Goal: Transaction & Acquisition: Purchase product/service

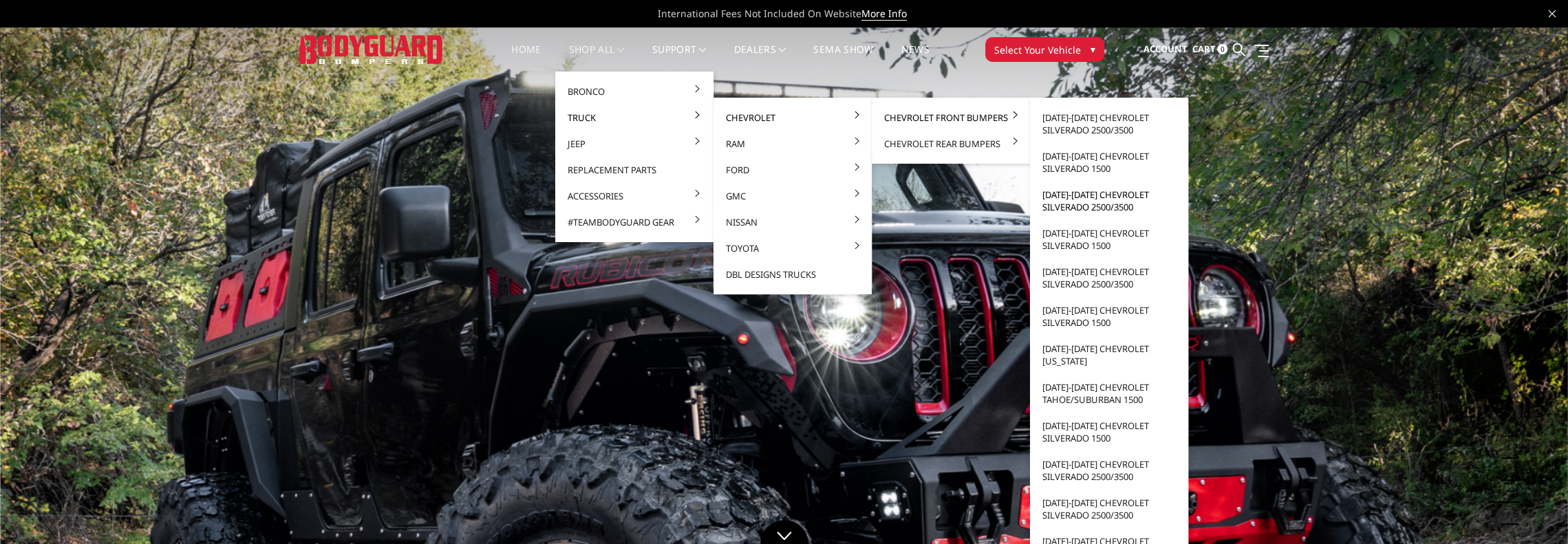
click at [1074, 195] on link "[DATE]-[DATE] Chevrolet Silverado 2500/3500" at bounding box center [1109, 201] width 147 height 38
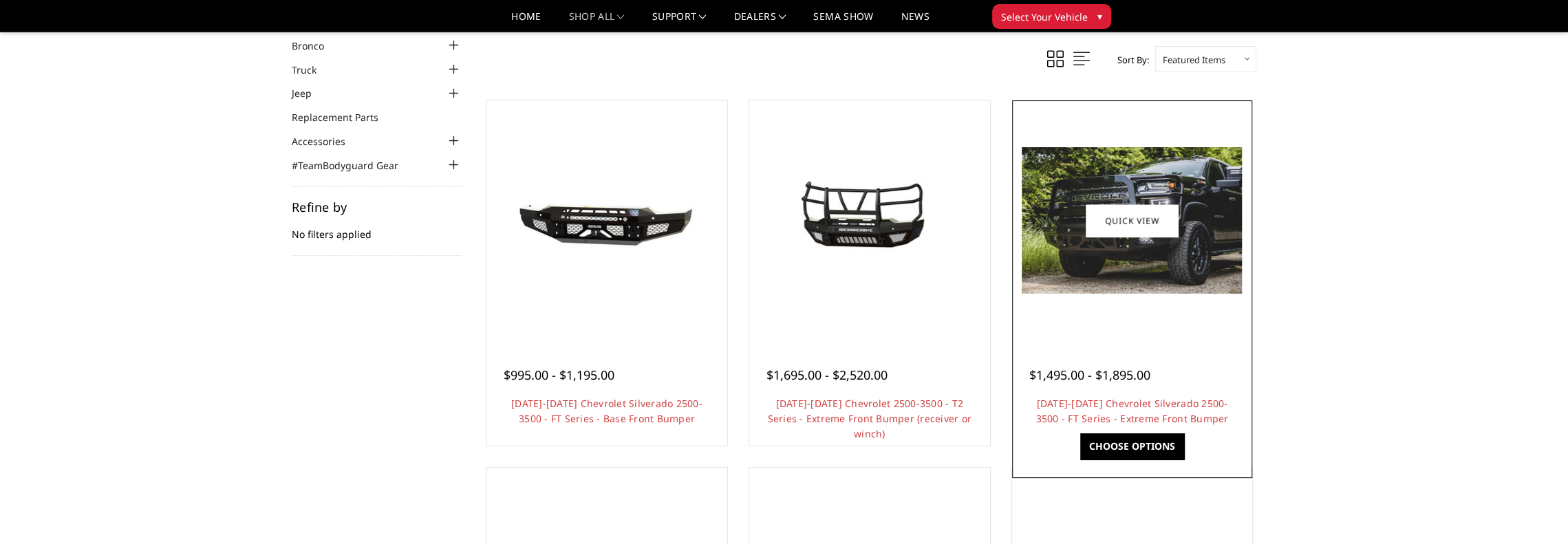
scroll to position [69, 0]
click at [1149, 264] on img at bounding box center [1132, 221] width 220 height 147
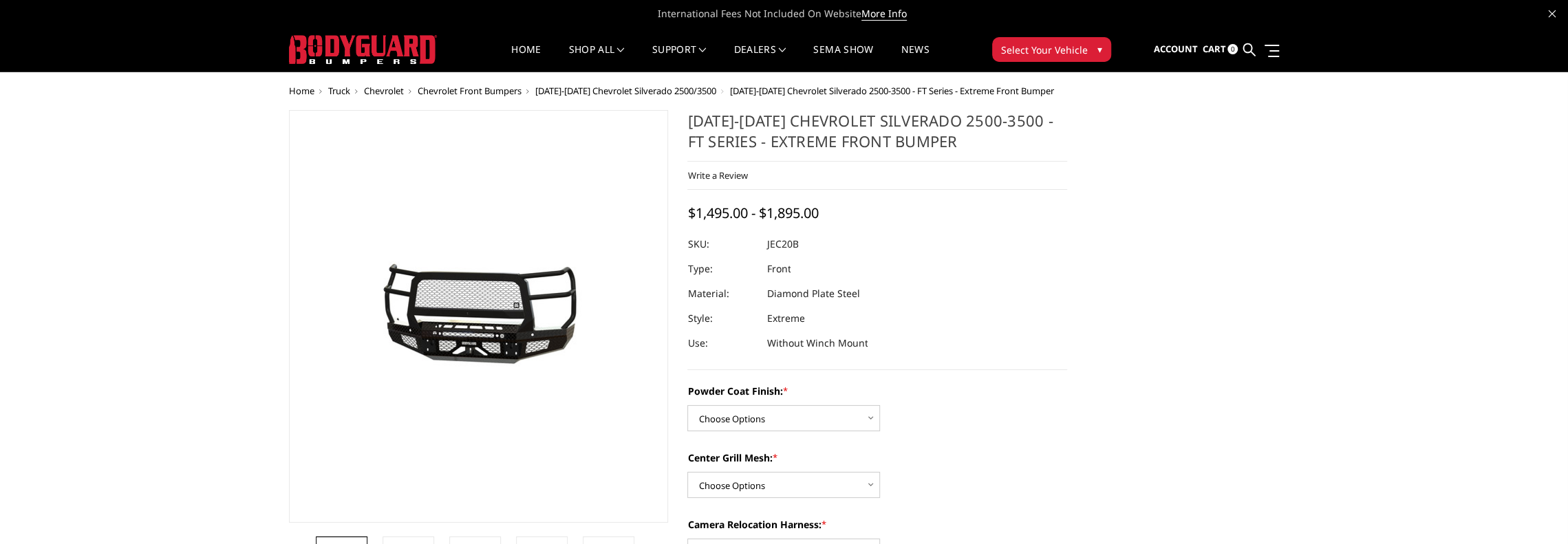
scroll to position [69, 0]
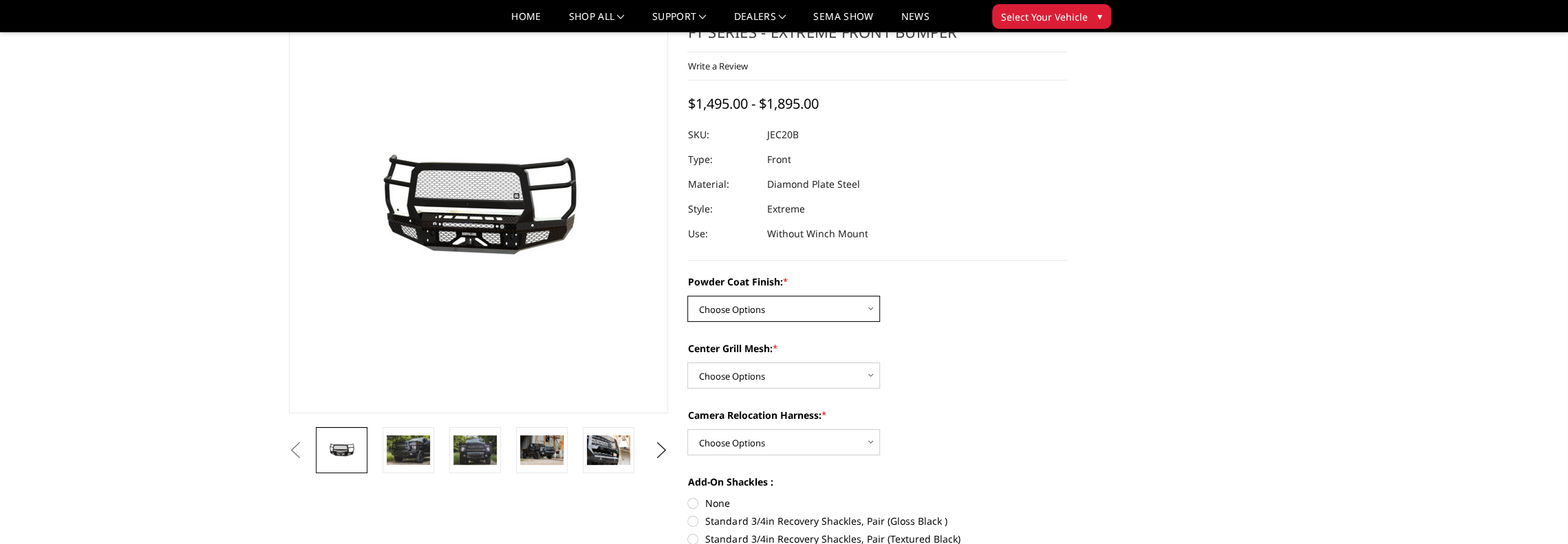
click at [840, 310] on select "Choose Options Bare Metal Gloss Black Powder Coat Textured Black Powder Coat" at bounding box center [783, 309] width 193 height 26
click at [687, 296] on select "Choose Options Bare Metal Gloss Black Powder Coat Textured Black Powder Coat" at bounding box center [783, 309] width 193 height 26
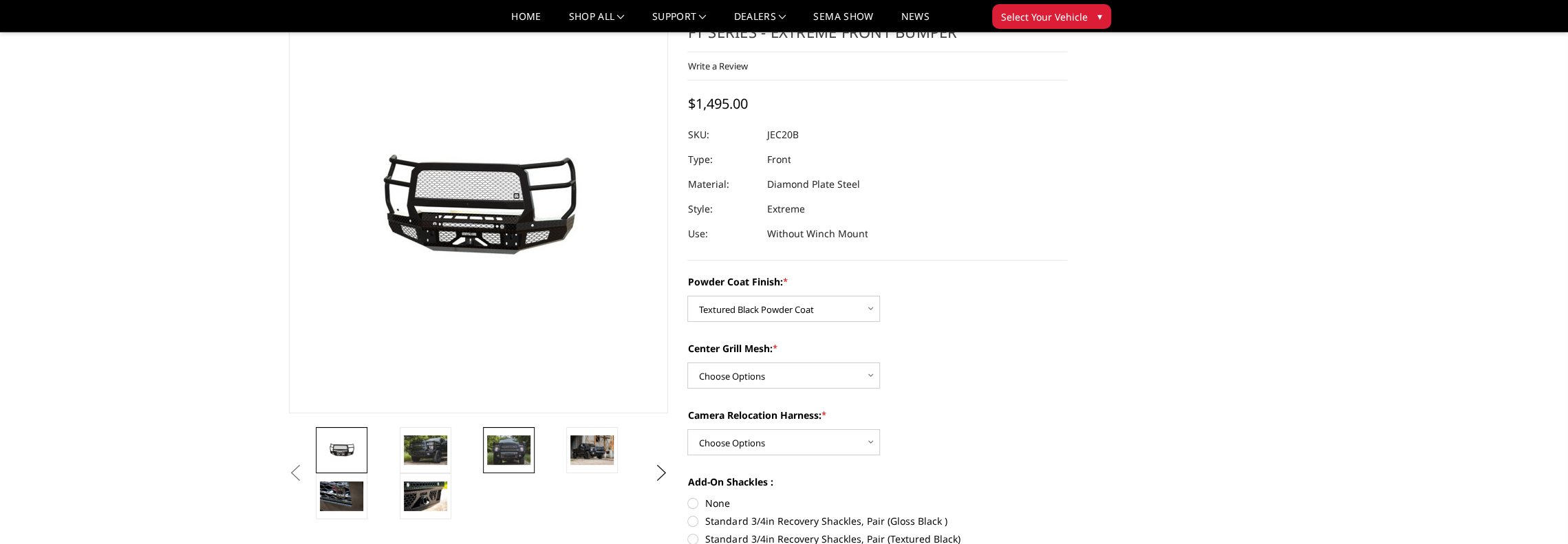
click at [517, 451] on img at bounding box center [508, 450] width 44 height 29
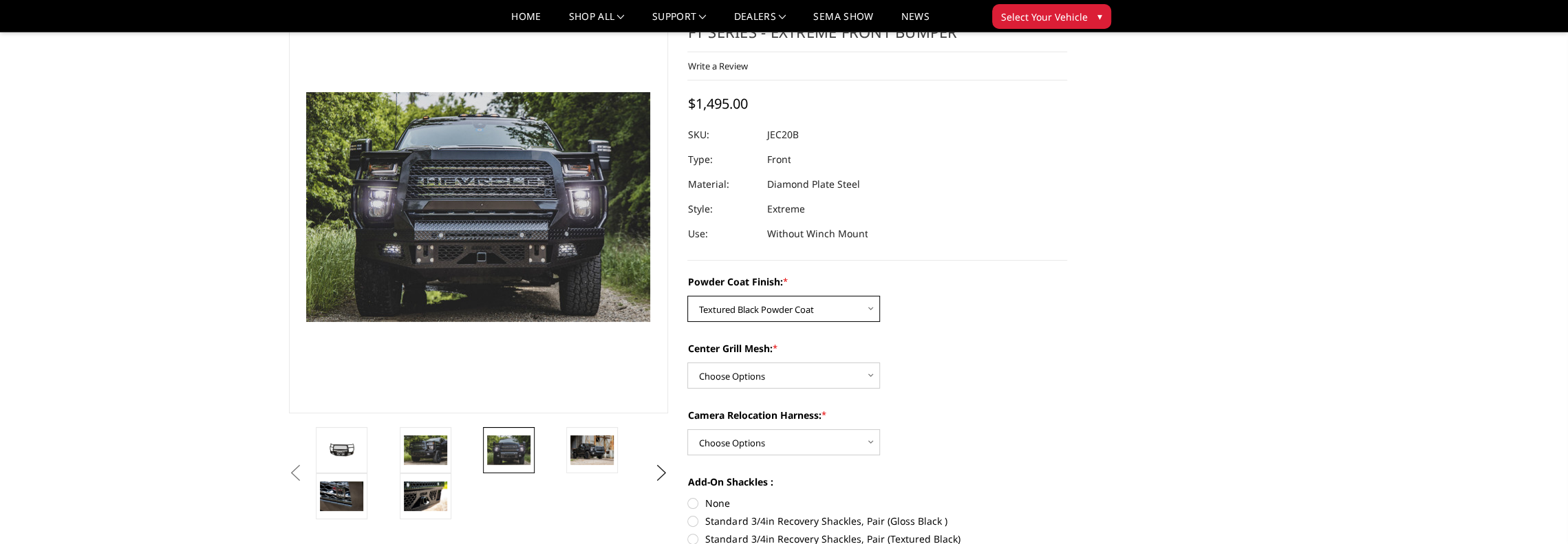
click at [832, 307] on select "Choose Options Bare Metal Gloss Black Powder Coat Textured Black Powder Coat" at bounding box center [783, 309] width 193 height 26
select select "3243"
click at [687, 296] on select "Choose Options Bare Metal Gloss Black Powder Coat Textured Black Powder Coat" at bounding box center [783, 309] width 193 height 26
click at [431, 499] on img at bounding box center [425, 496] width 44 height 29
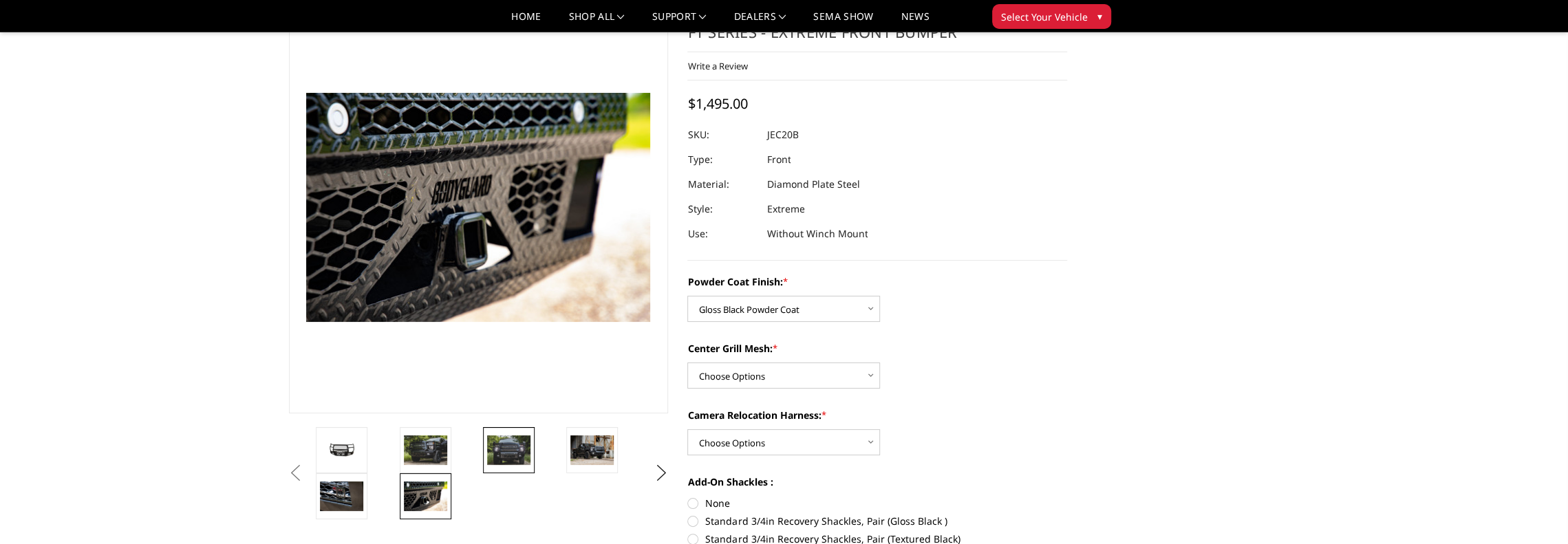
click at [501, 456] on img at bounding box center [508, 450] width 44 height 29
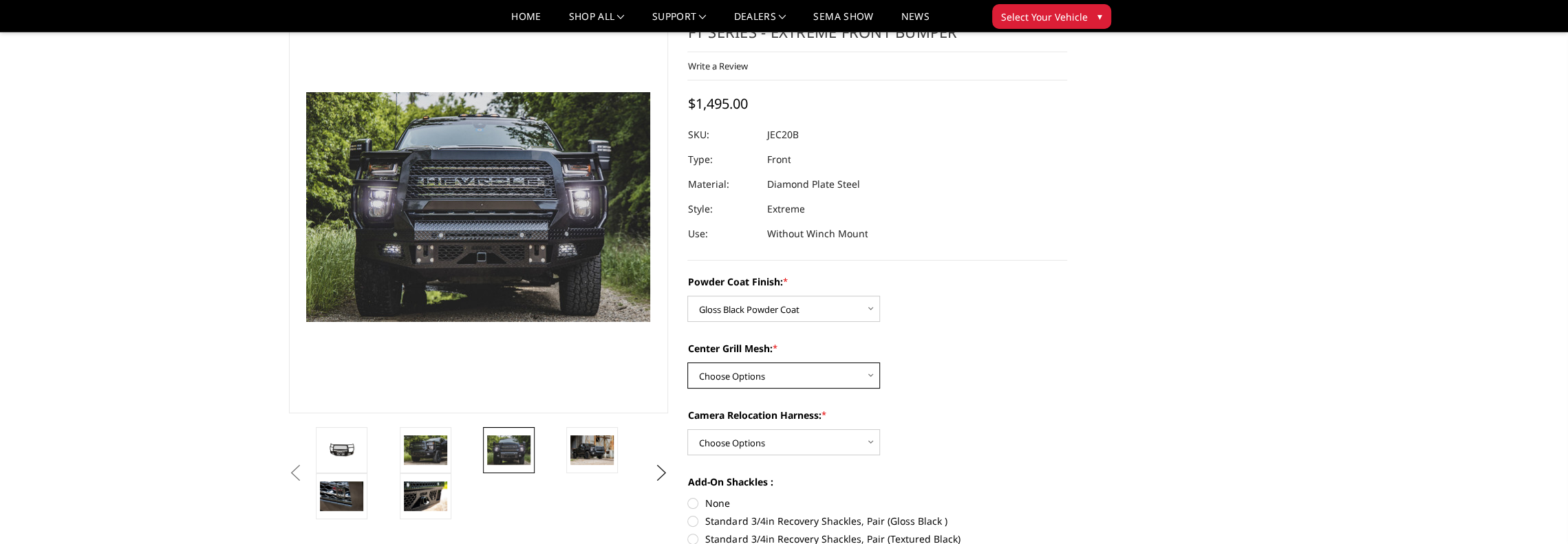
click at [729, 377] on select "Choose Options WITH Expanded Metal in Center Grill WITHOUT Expanded Metal in Ce…" at bounding box center [783, 375] width 193 height 26
select select "3245"
click at [687, 362] on select "Choose Options WITH Expanded Metal in Center Grill WITHOUT Expanded Metal in Ce…" at bounding box center [783, 375] width 193 height 26
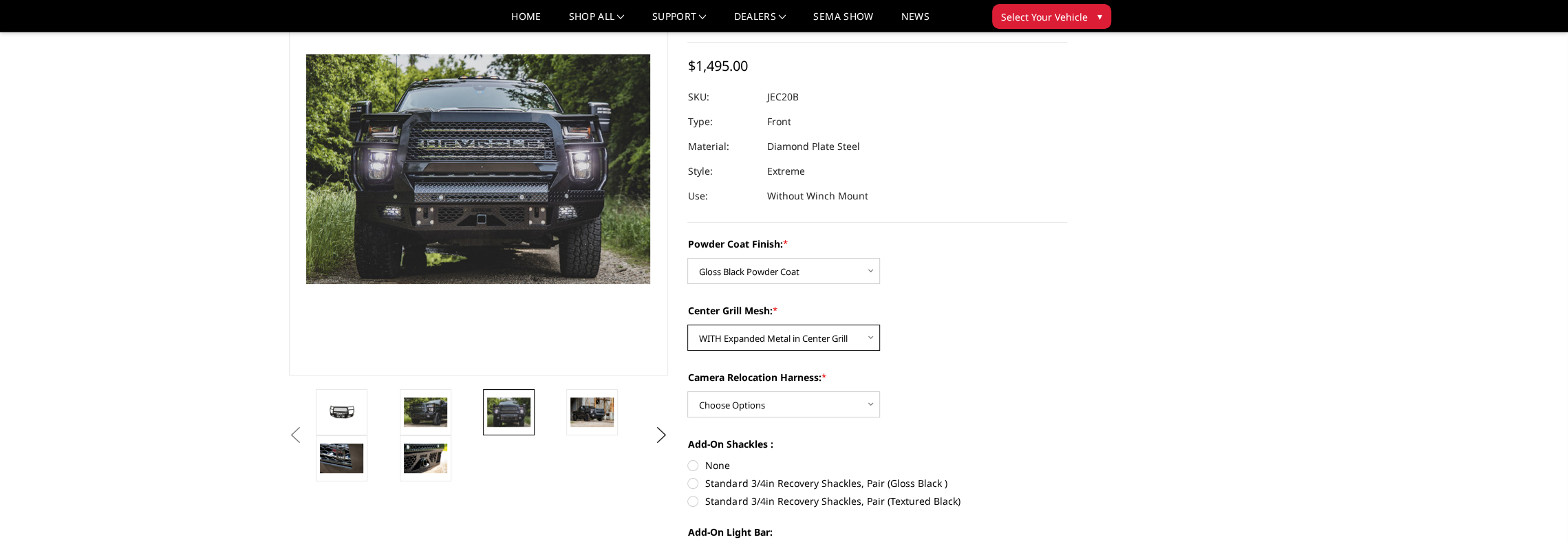
scroll to position [138, 0]
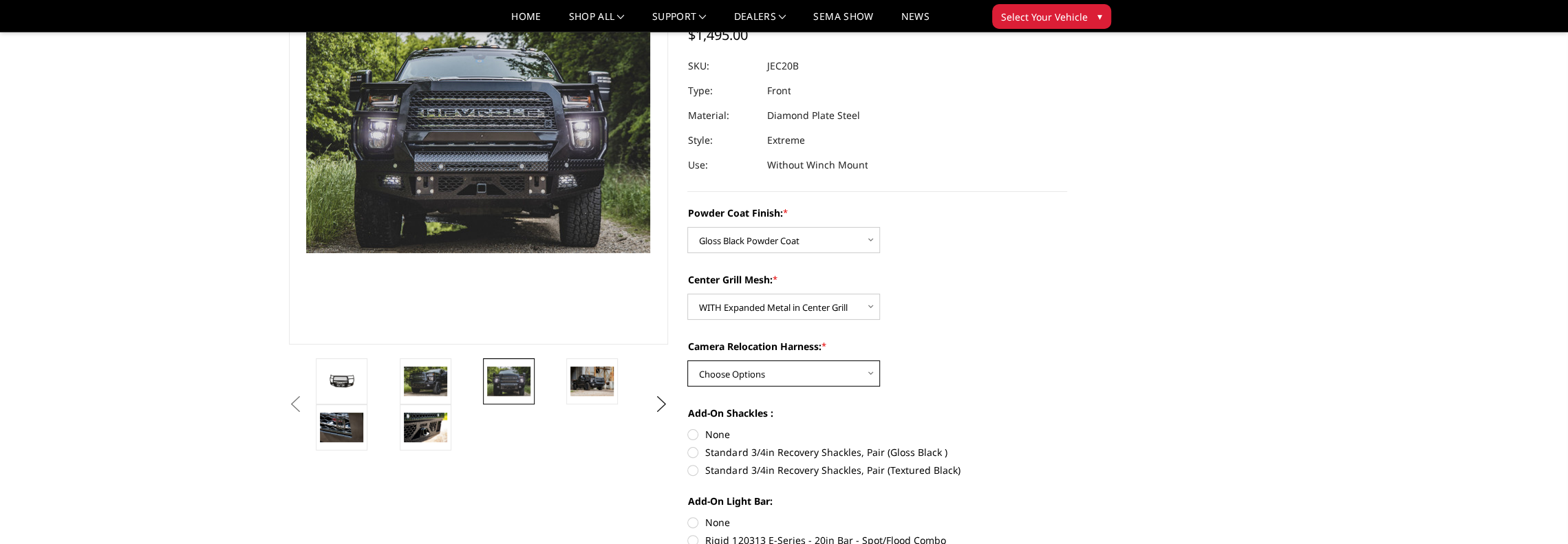
click at [765, 376] on select "Choose Options WITH Camera Relocation Harness WITHOUT Camera Relocation Harness" at bounding box center [783, 374] width 193 height 26
select select "3247"
click at [687, 361] on select "Choose Options WITH Camera Relocation Harness WITHOUT Camera Relocation Harness" at bounding box center [783, 374] width 193 height 26
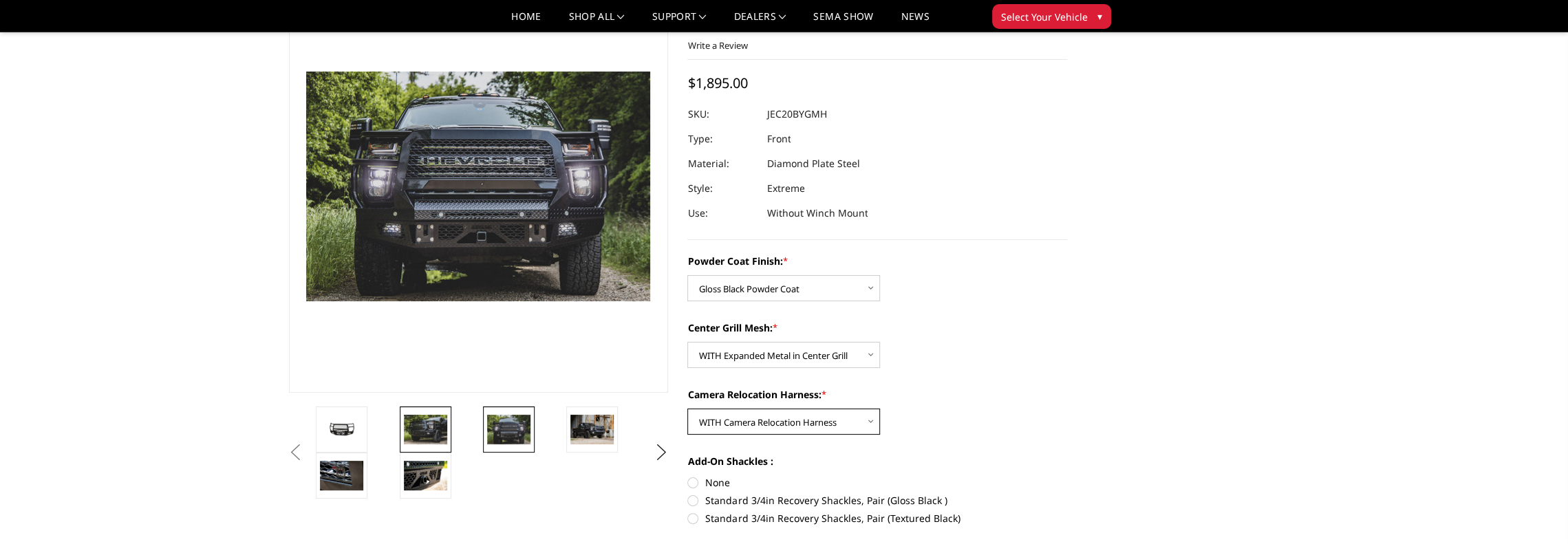
scroll to position [69, 0]
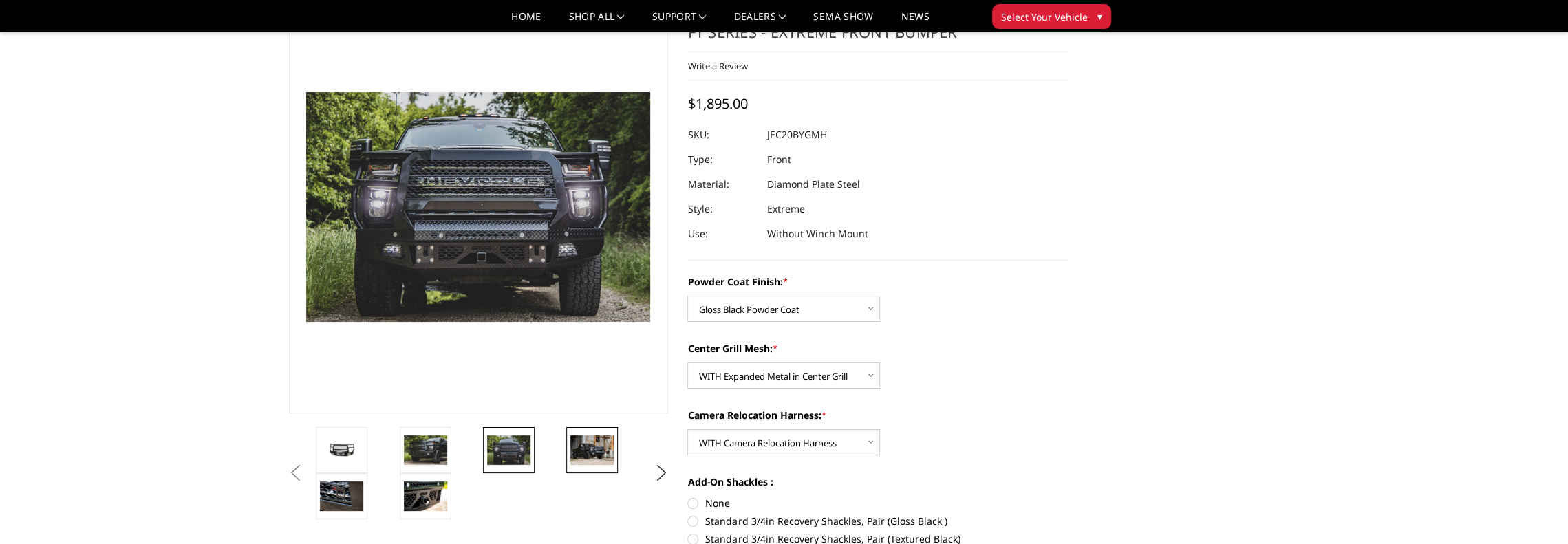
click at [595, 455] on img at bounding box center [591, 450] width 44 height 29
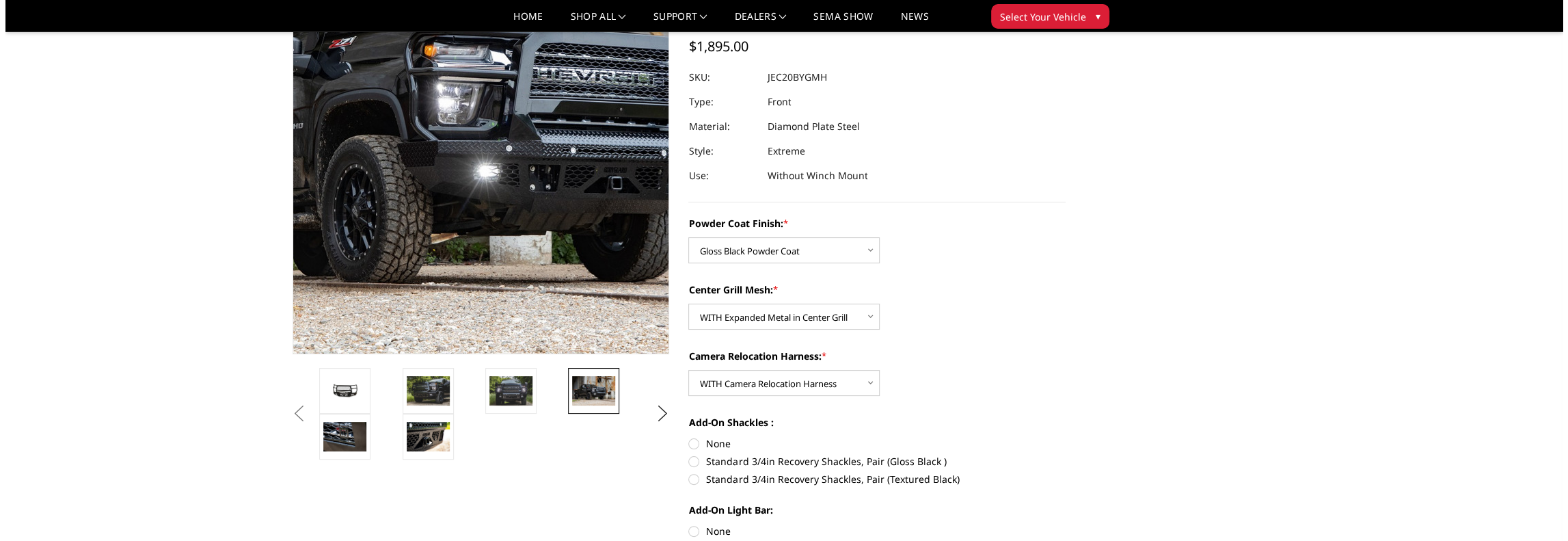
scroll to position [137, 0]
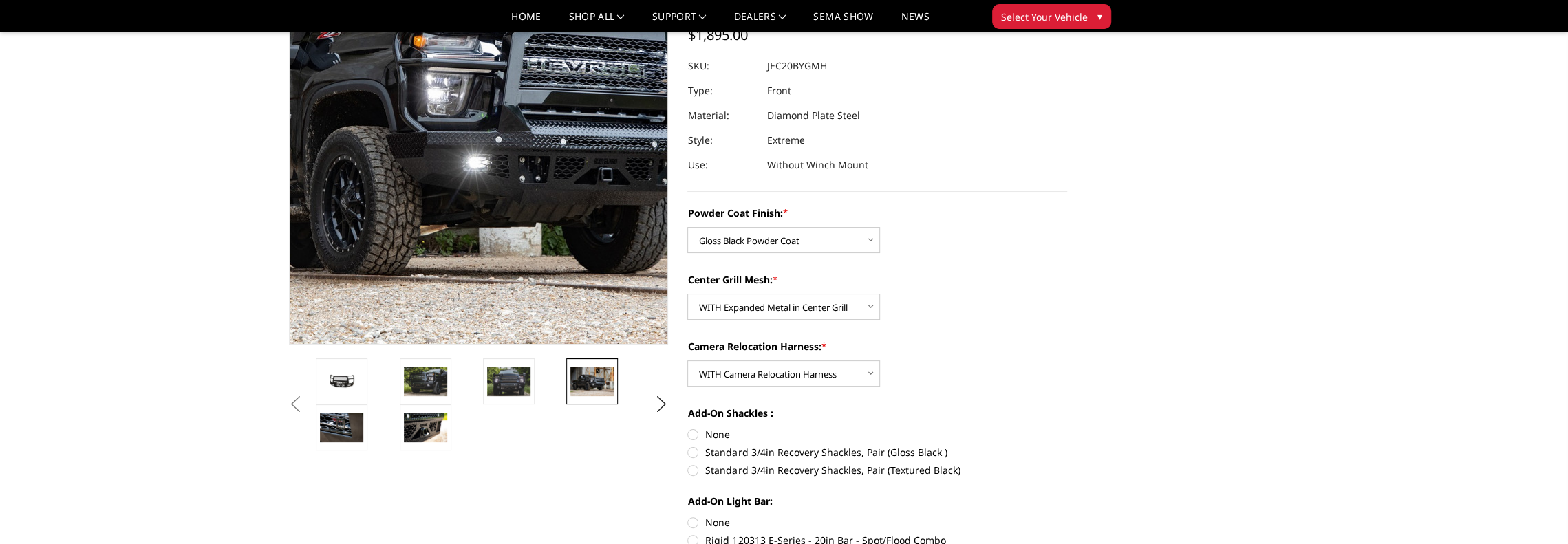
click at [499, 224] on img at bounding box center [452, 103] width 880 height 588
